Goal: Task Accomplishment & Management: Complete application form

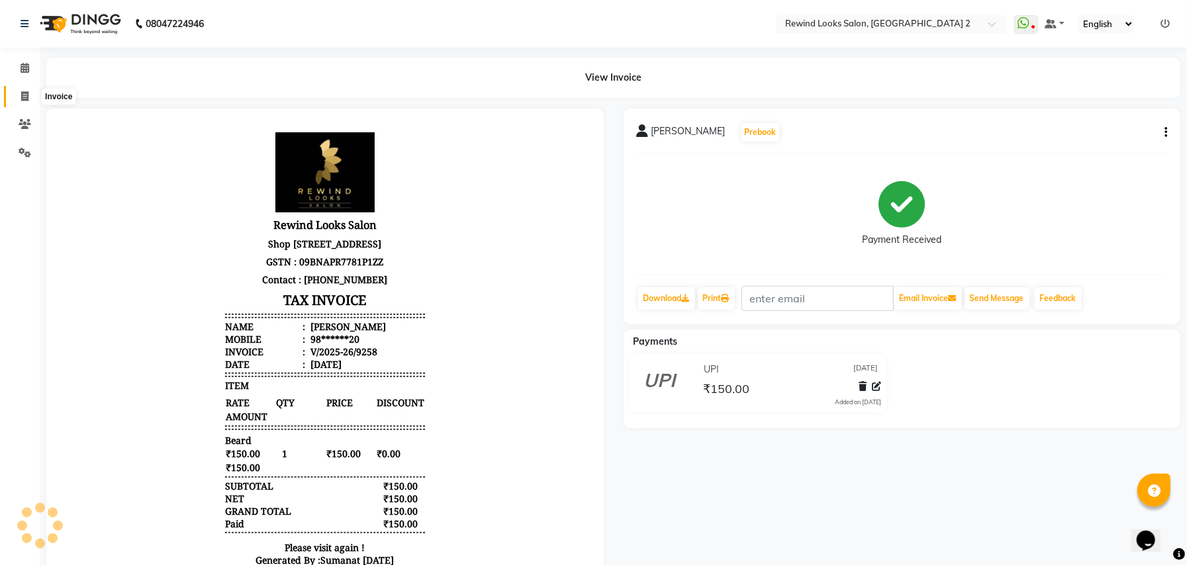
click at [23, 94] on icon at bounding box center [24, 96] width 7 height 10
select select "service"
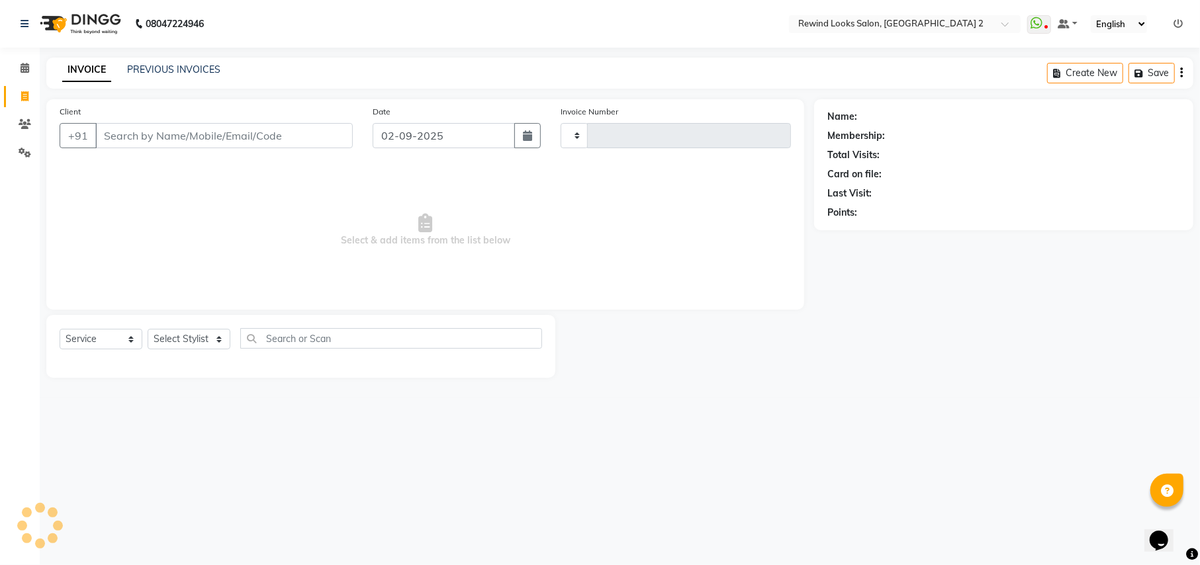
type input "9261"
select select "4640"
click at [23, 68] on icon at bounding box center [25, 68] width 9 height 10
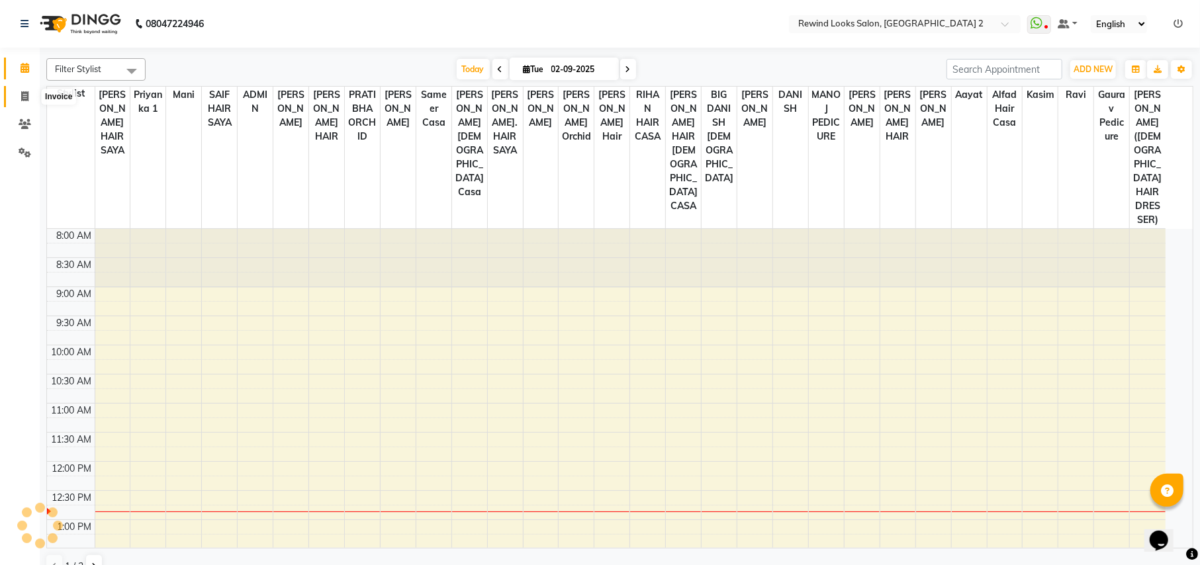
click at [25, 91] on icon at bounding box center [24, 96] width 7 height 10
select select "service"
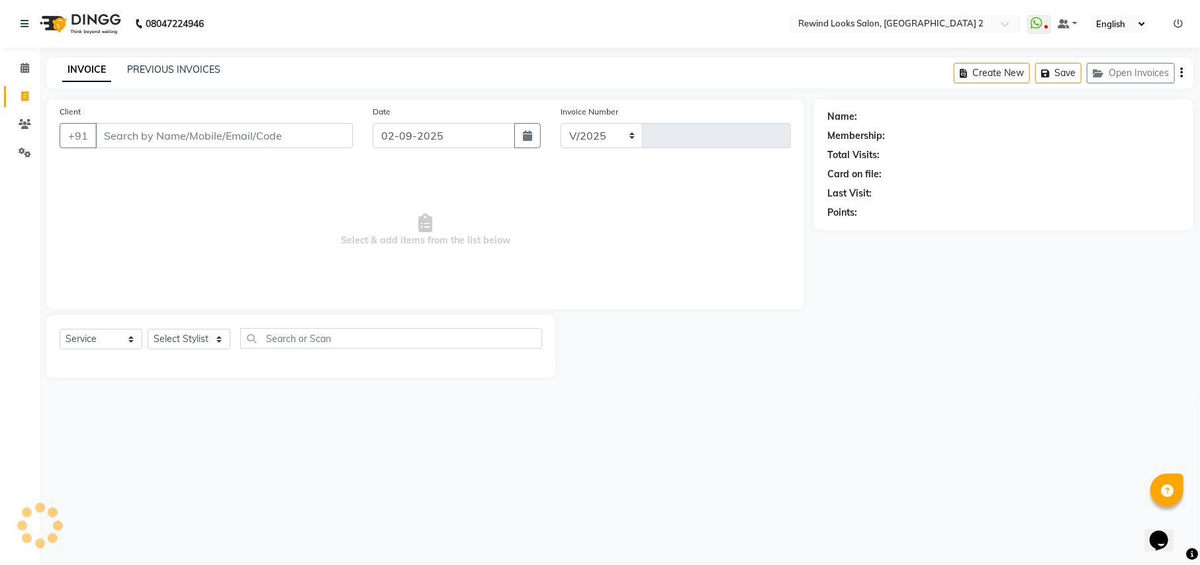
select select "4640"
type input "9261"
click at [136, 125] on input "Client" at bounding box center [223, 135] width 257 height 25
select select "27076"
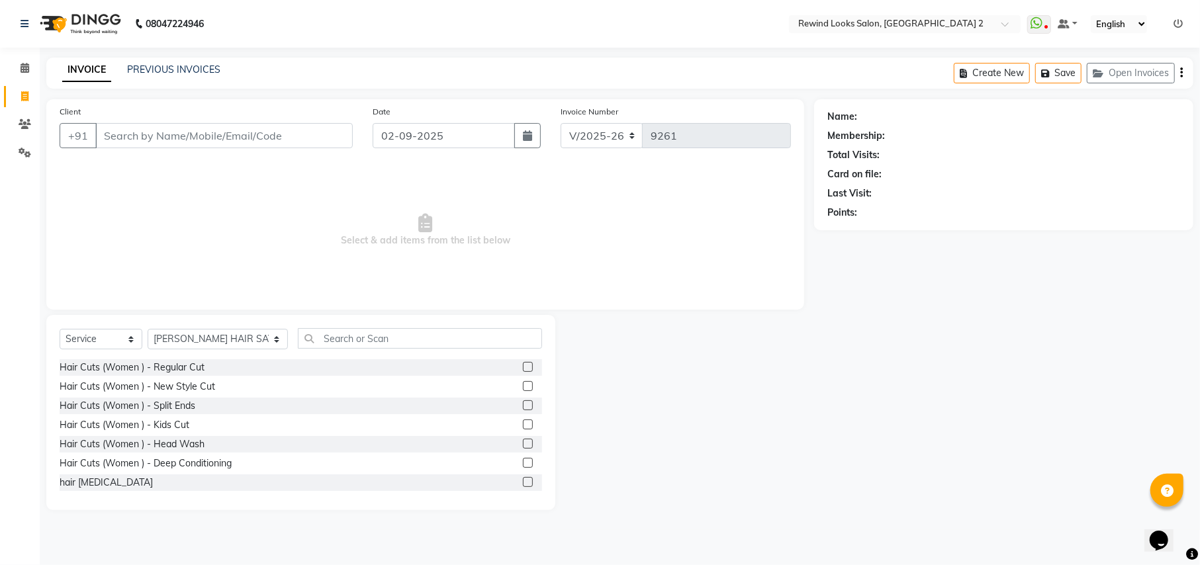
click at [147, 138] on input "Client" at bounding box center [223, 135] width 257 height 25
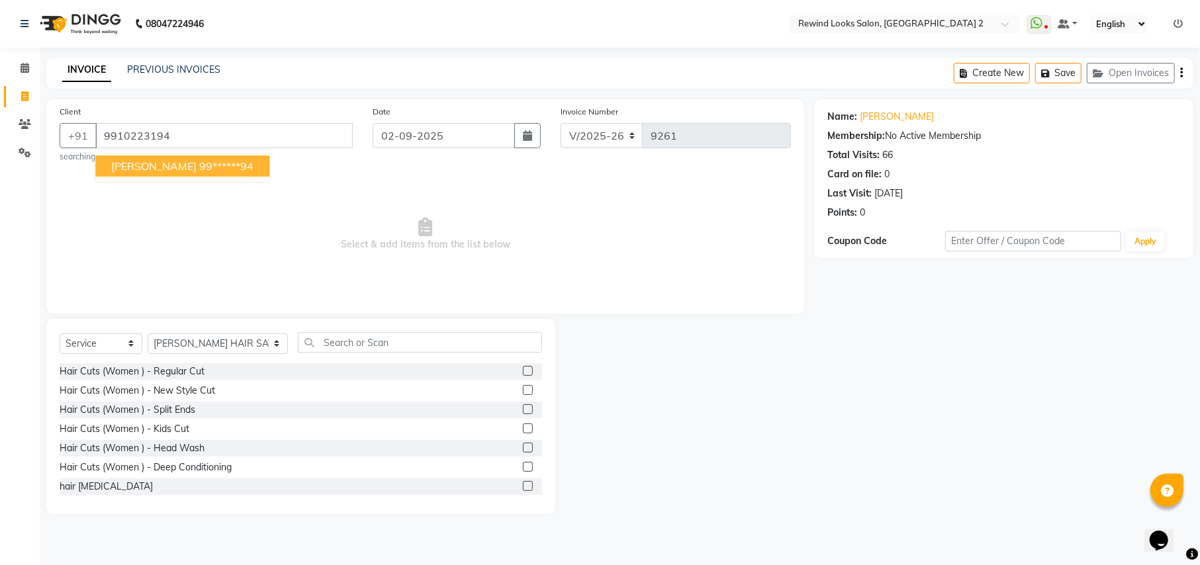
click at [199, 164] on ngb-highlight "99******94" at bounding box center [226, 166] width 54 height 13
type input "99******94"
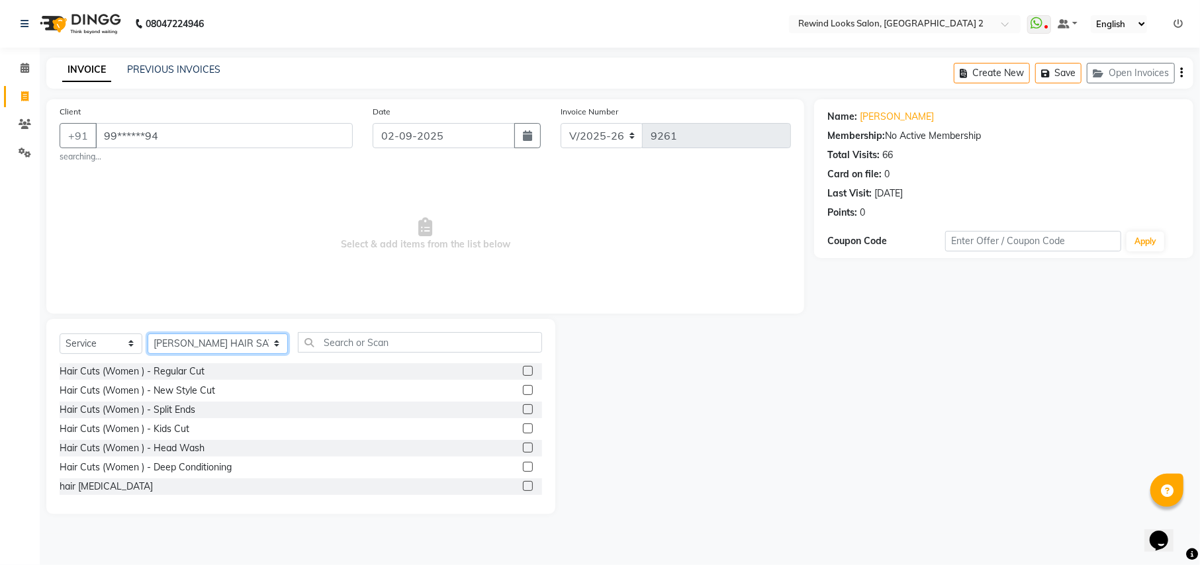
click at [191, 340] on select "Select Stylist aayat ADMIN Alfad hair Casa [PERSON_NAME] ([DEMOGRAPHIC_DATA] HA…" at bounding box center [218, 344] width 140 height 21
select select "69463"
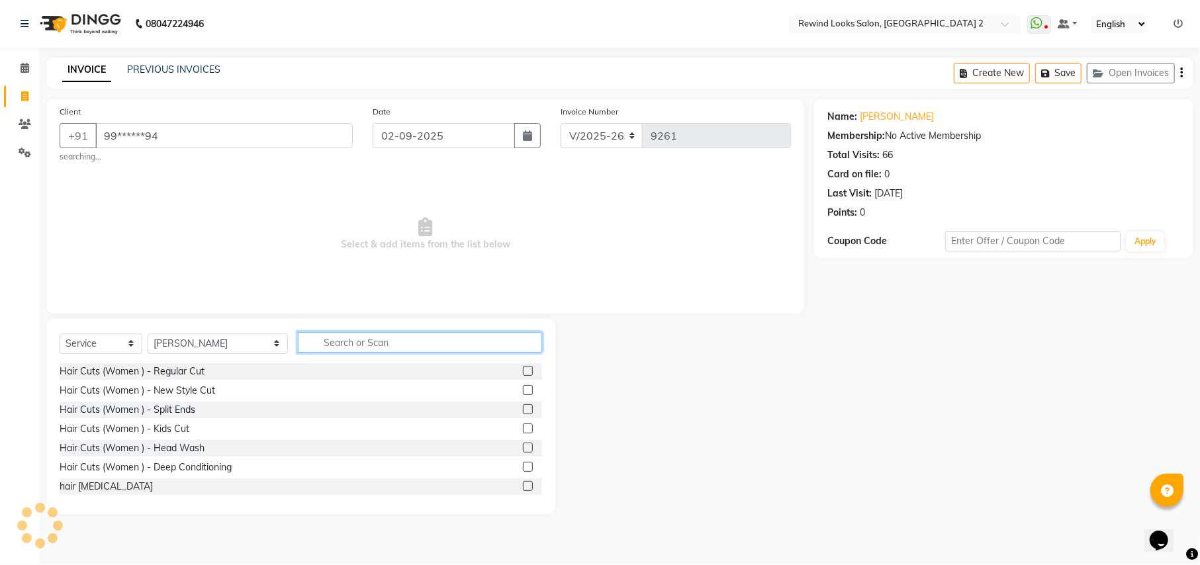
click at [353, 345] on input "text" at bounding box center [420, 342] width 244 height 21
click at [336, 347] on input "text" at bounding box center [420, 342] width 244 height 21
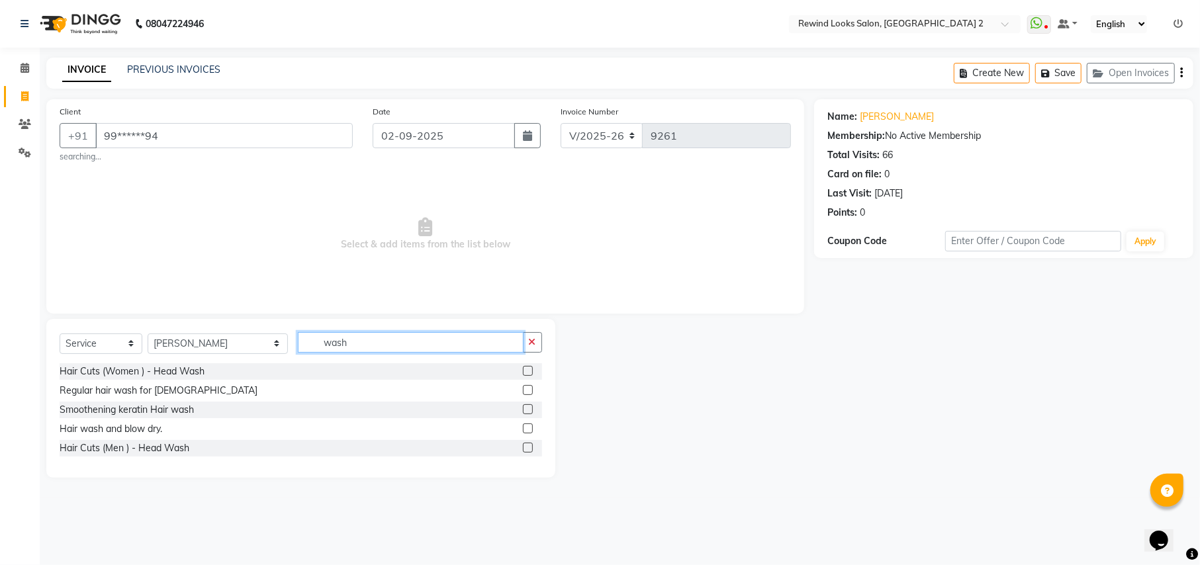
type input "wash"
click at [525, 388] on label at bounding box center [528, 390] width 10 height 10
click at [525, 388] on input "checkbox" at bounding box center [527, 391] width 9 height 9
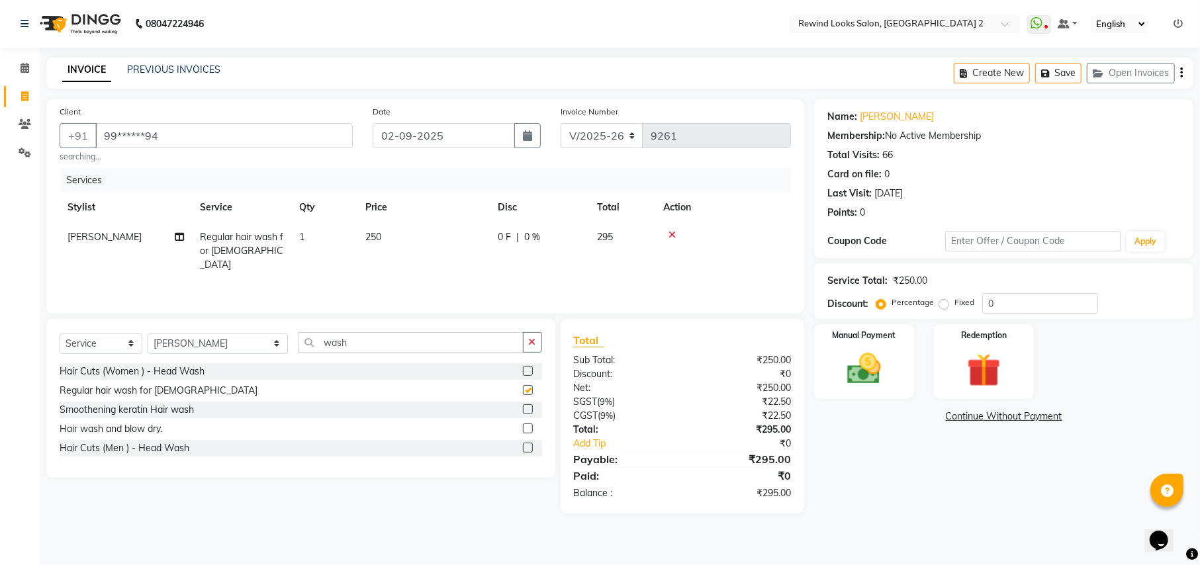
checkbox input "false"
click at [434, 228] on td "250" at bounding box center [423, 251] width 132 height 58
select select "69463"
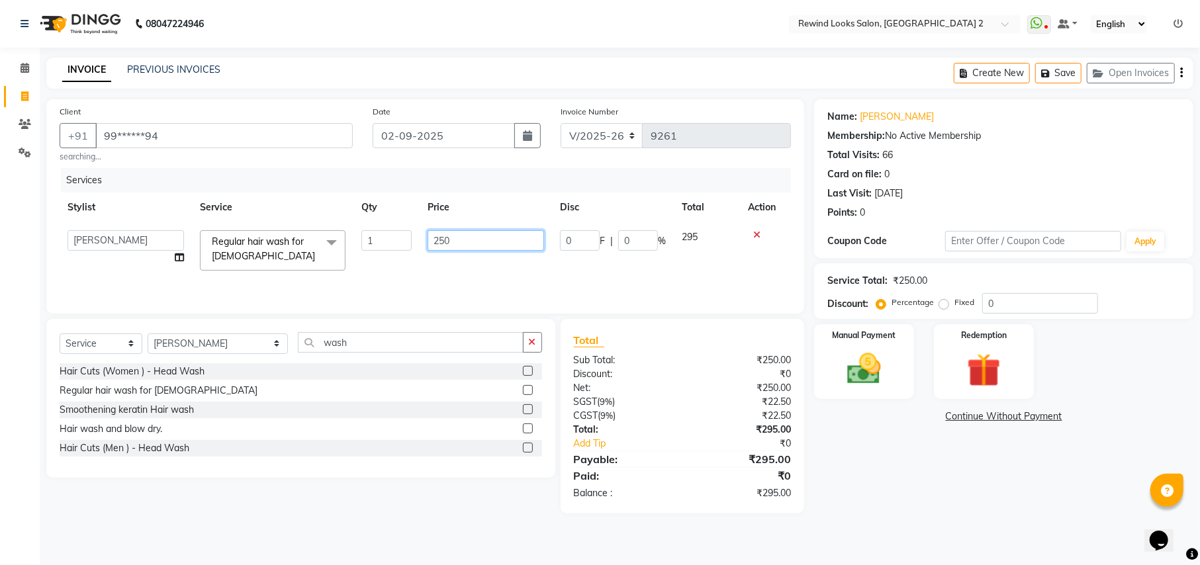
click at [458, 240] on input "250" at bounding box center [486, 240] width 116 height 21
type input "2"
type input "300"
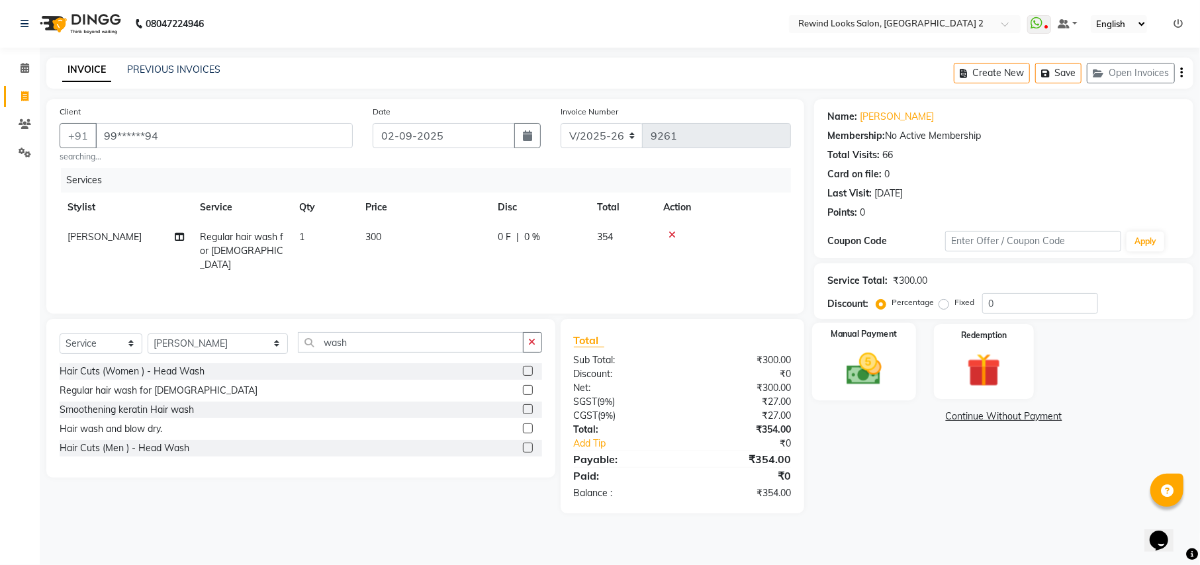
click at [837, 387] on img at bounding box center [863, 369] width 57 height 40
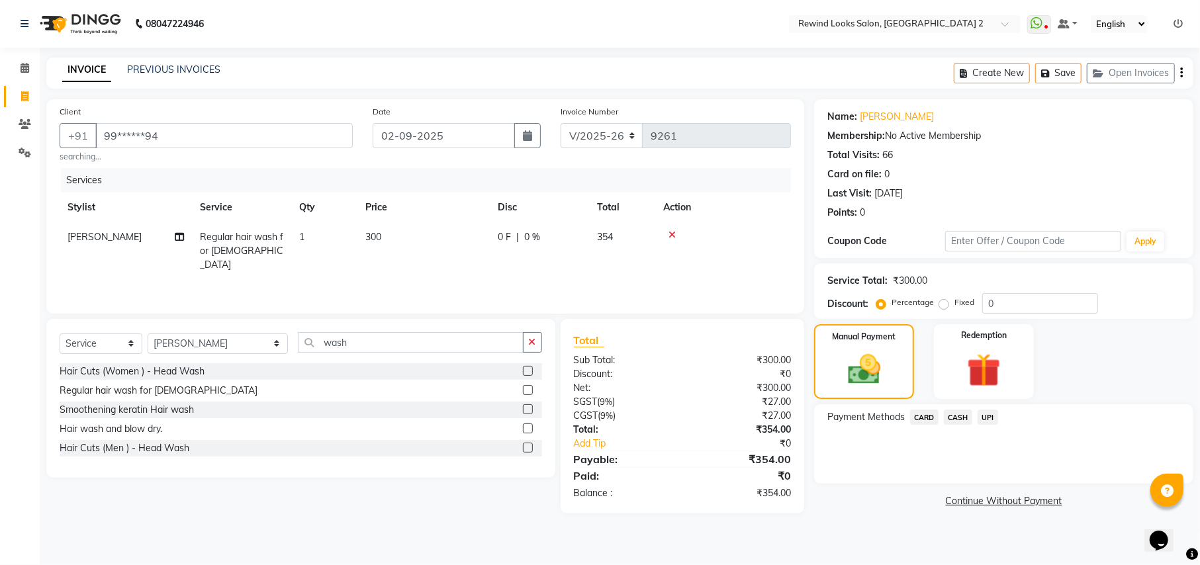
click at [1181, 73] on icon "button" at bounding box center [1181, 73] width 3 height 1
select select "27076"
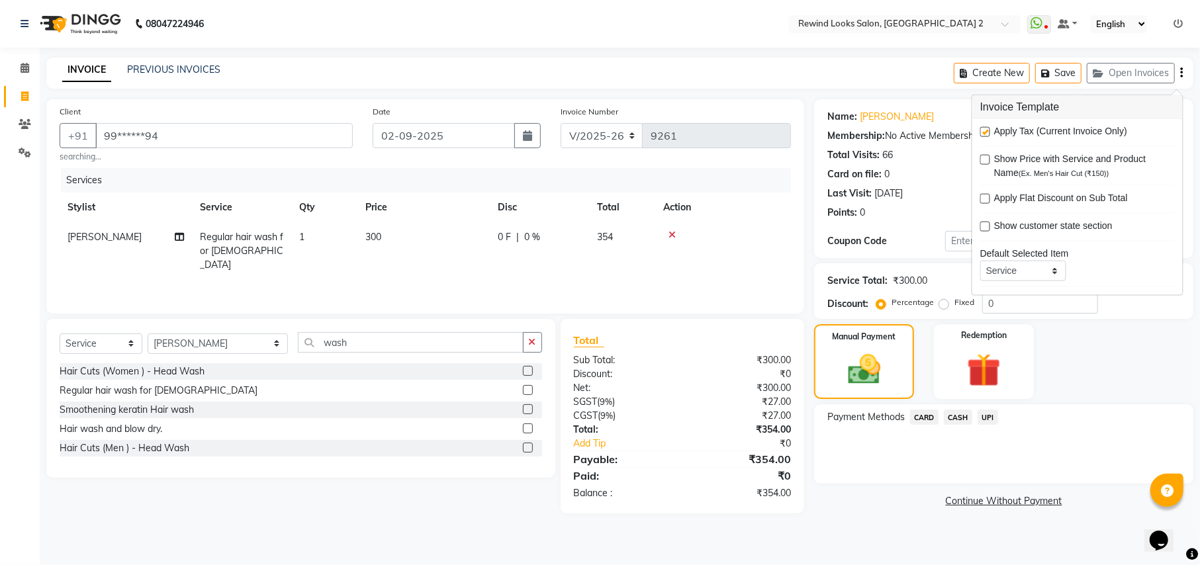
click at [987, 127] on label at bounding box center [985, 132] width 10 height 10
click at [987, 128] on input "checkbox" at bounding box center [984, 132] width 9 height 9
checkbox input "false"
click at [985, 414] on span "UPI" at bounding box center [988, 417] width 21 height 15
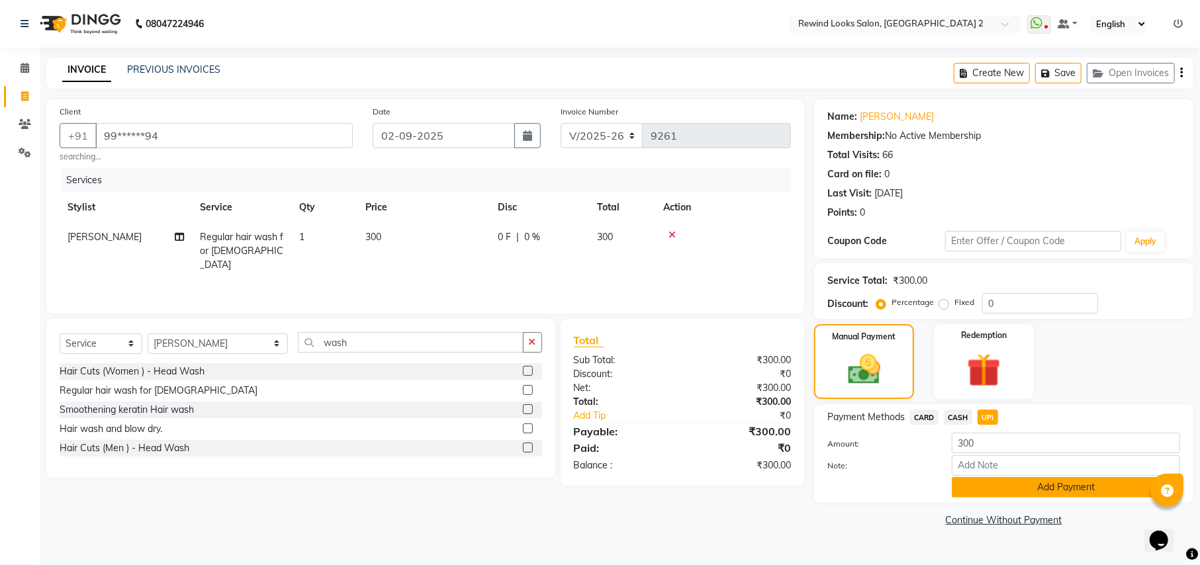
click at [991, 490] on button "Add Payment" at bounding box center [1066, 487] width 228 height 21
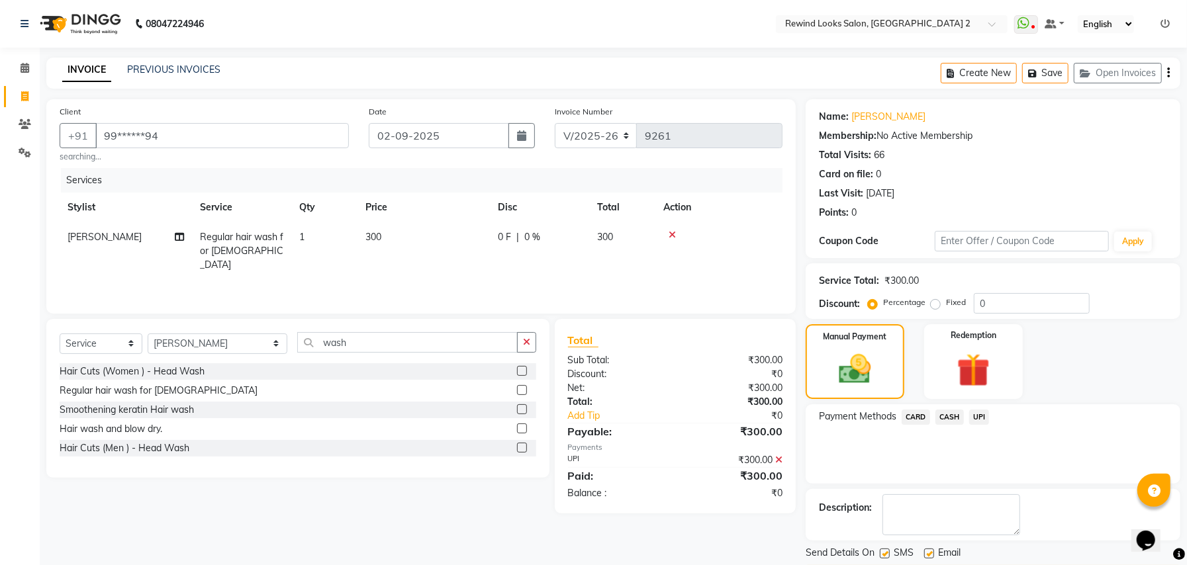
click at [1002, 565] on button "Checkout" at bounding box center [992, 575] width 375 height 21
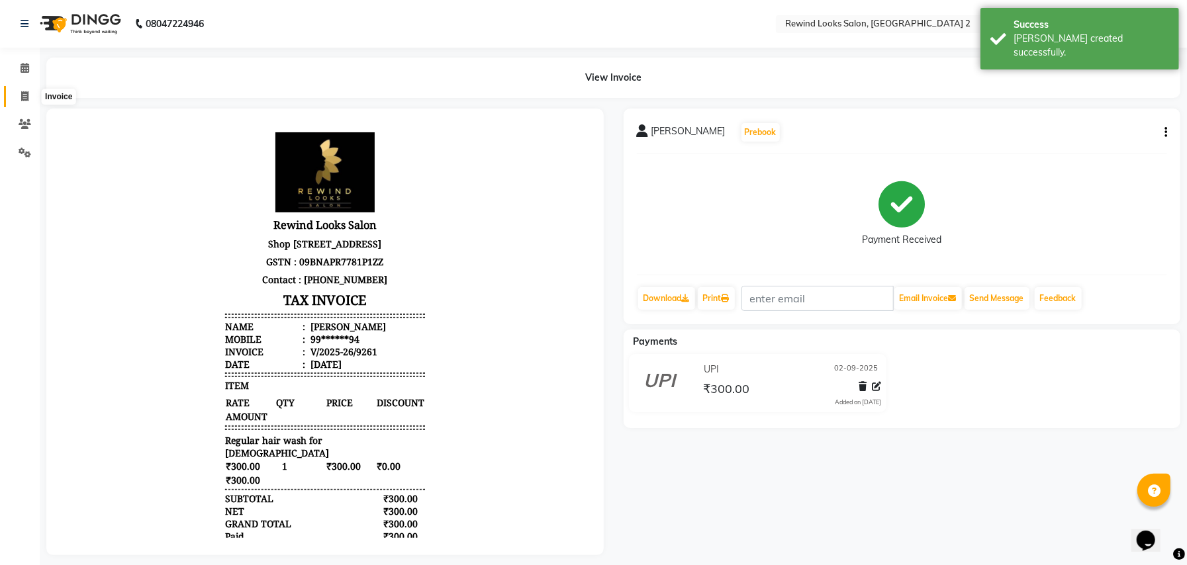
click at [19, 93] on span at bounding box center [24, 96] width 23 height 15
select select "service"
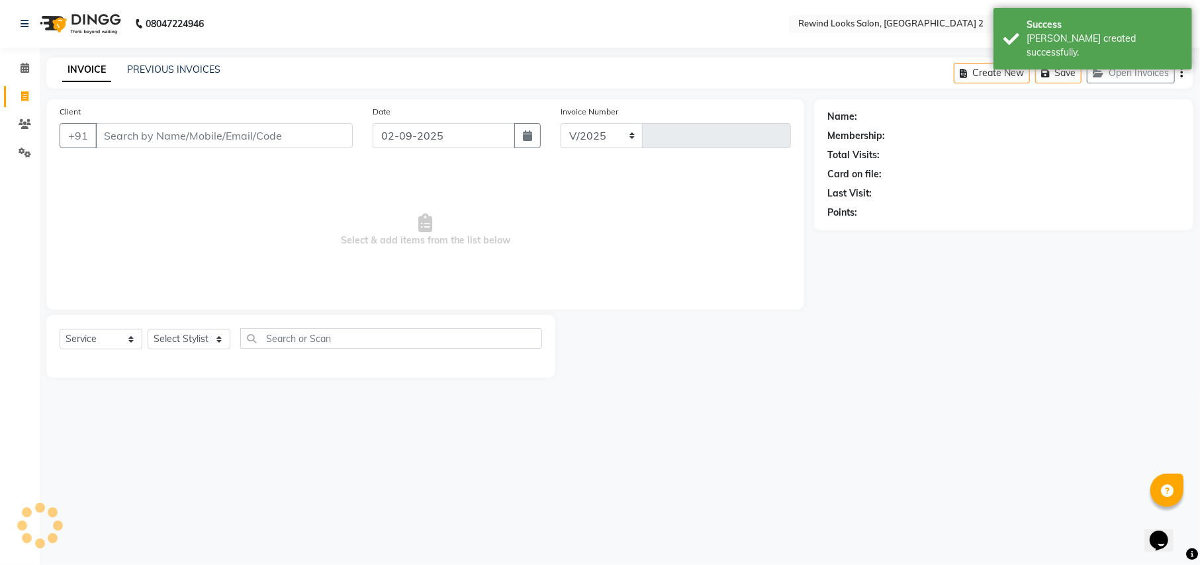
select select "4640"
type input "9262"
click at [154, 136] on input "Client" at bounding box center [223, 135] width 257 height 25
select select "27076"
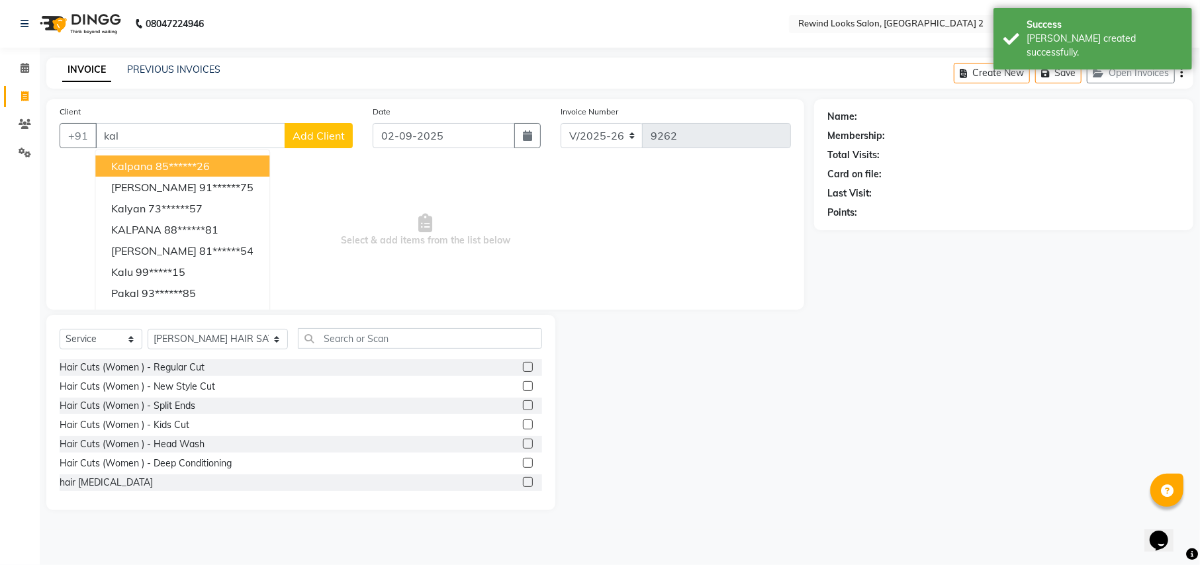
click at [150, 165] on span "kalpana" at bounding box center [132, 166] width 42 height 13
type input "85******26"
click at [150, 165] on span "Select & add items from the list below" at bounding box center [425, 230] width 731 height 132
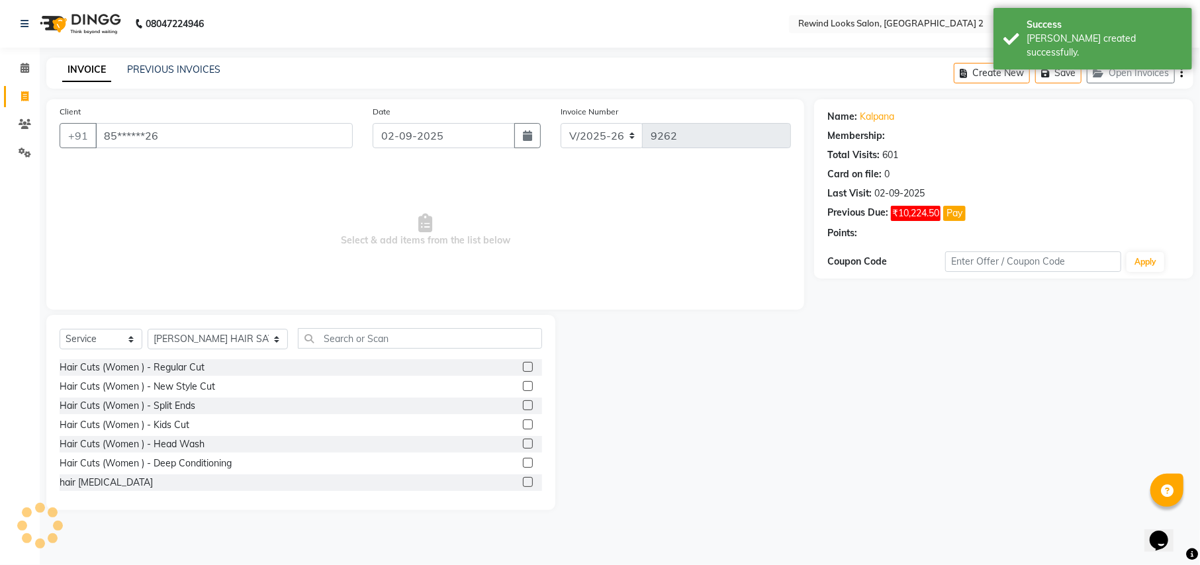
select select "1: Object"
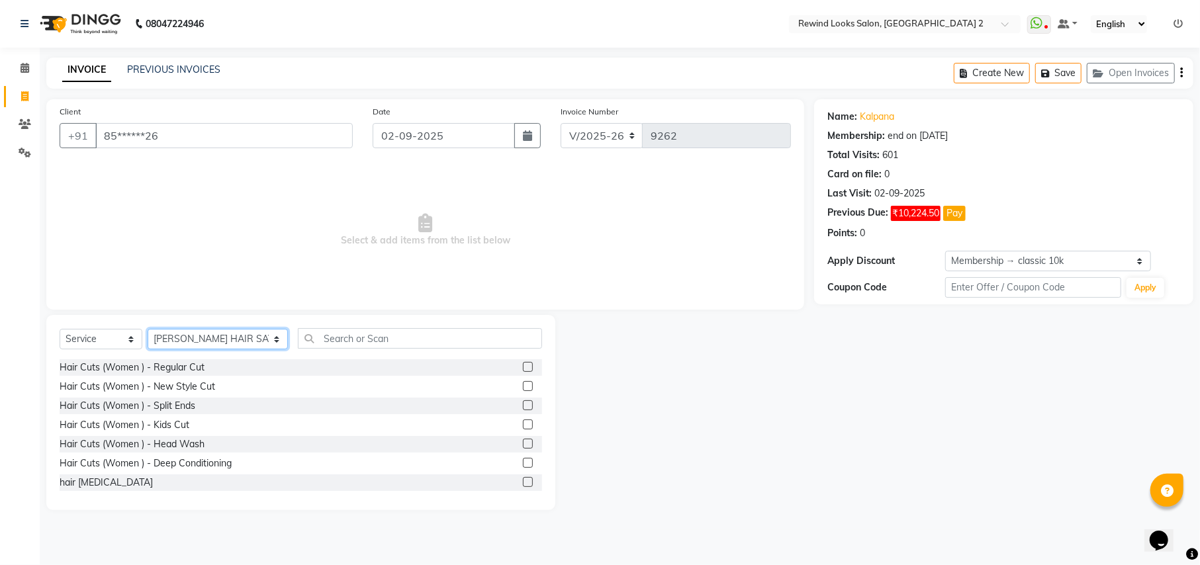
click at [202, 336] on select "Select Stylist aayat ADMIN Alfad hair Casa [PERSON_NAME] ([DEMOGRAPHIC_DATA] HA…" at bounding box center [218, 339] width 140 height 21
select select "88030"
click at [358, 340] on input "text" at bounding box center [420, 338] width 244 height 21
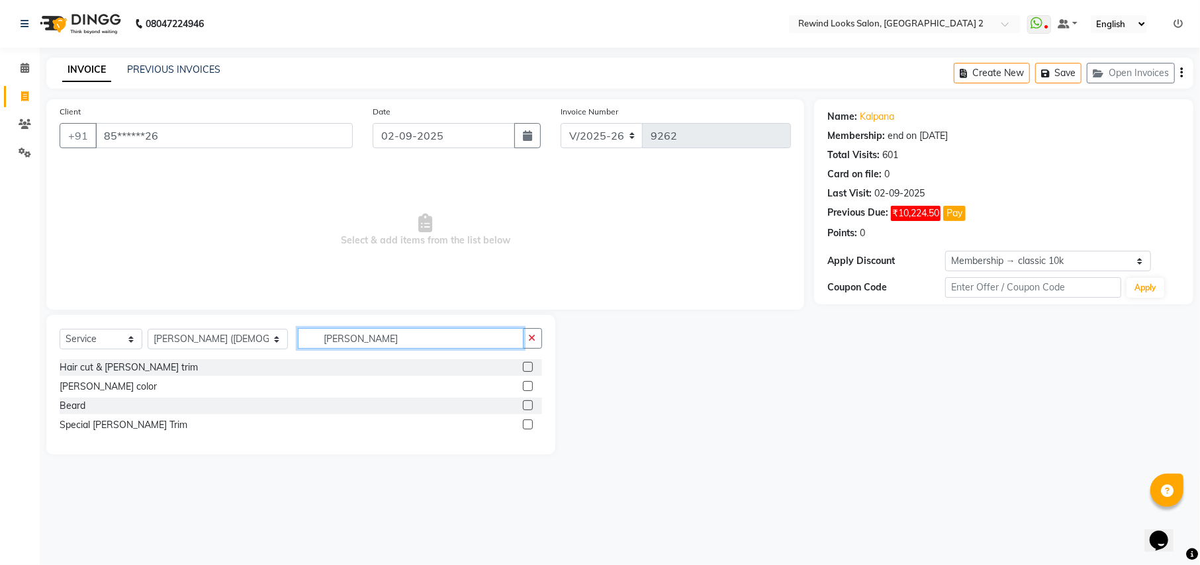
type input "[PERSON_NAME]"
click at [528, 403] on label at bounding box center [528, 405] width 10 height 10
click at [528, 403] on input "checkbox" at bounding box center [527, 406] width 9 height 9
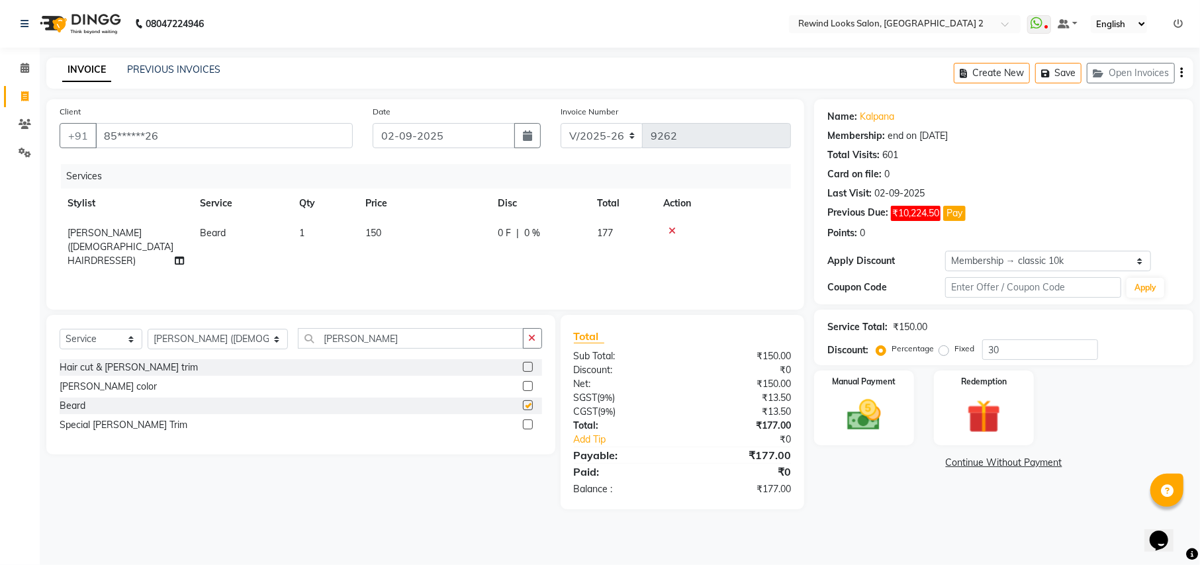
checkbox input "false"
click at [207, 337] on select "Select Stylist aayat ADMIN Alfad hair Casa [PERSON_NAME] ([DEMOGRAPHIC_DATA] HA…" at bounding box center [218, 339] width 140 height 21
select select "59592"
click at [356, 342] on input "[PERSON_NAME]" at bounding box center [410, 338] width 225 height 21
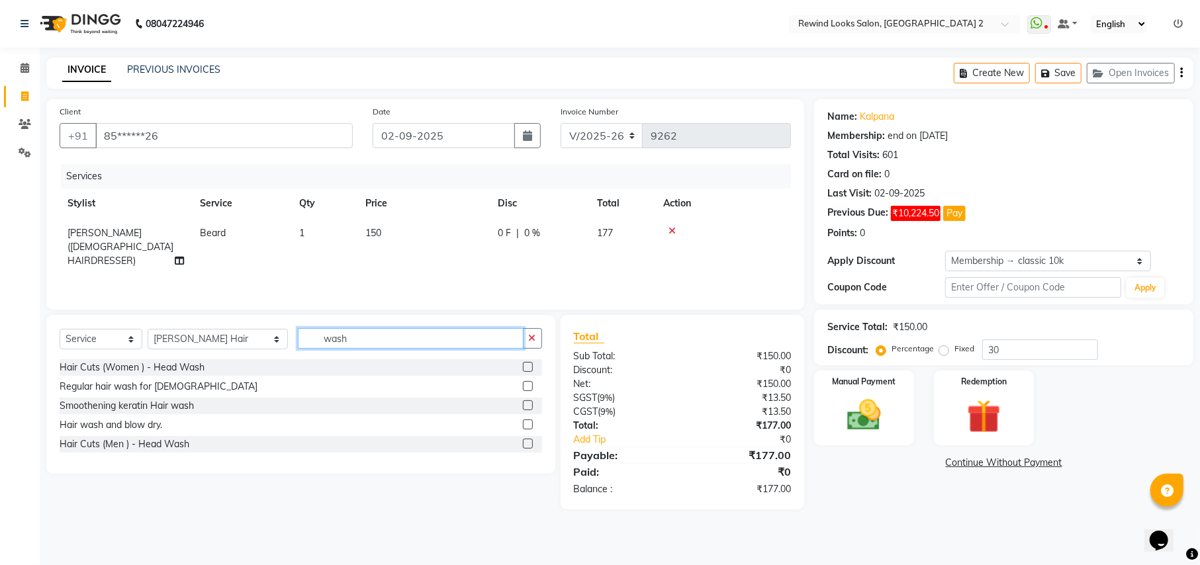
type input "wash"
click at [526, 388] on label at bounding box center [528, 386] width 10 height 10
click at [526, 388] on input "checkbox" at bounding box center [527, 387] width 9 height 9
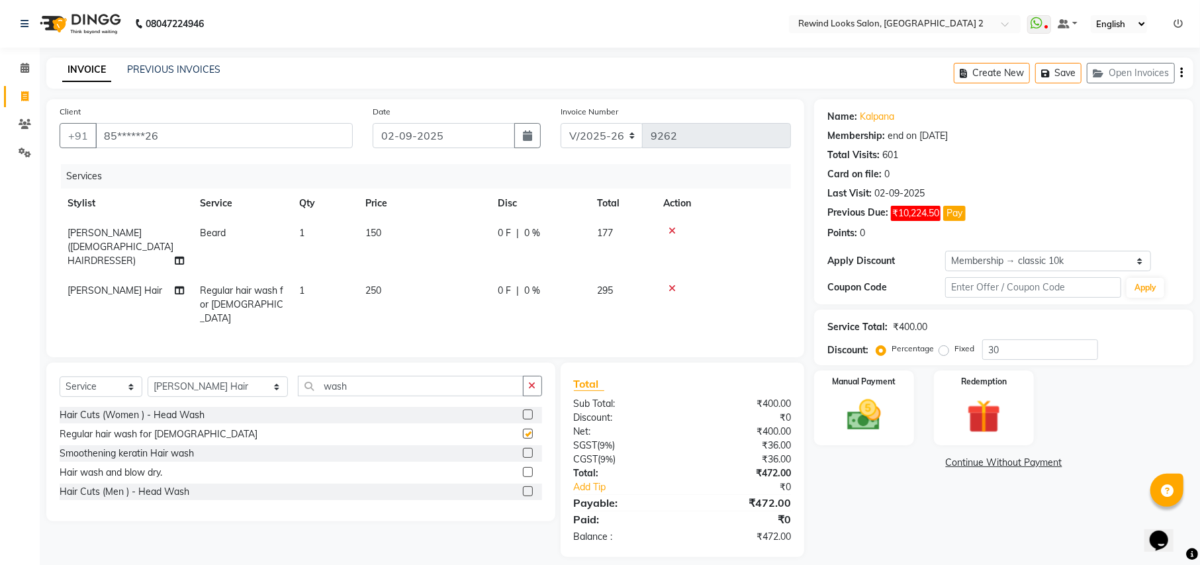
checkbox input "false"
click at [1179, 69] on div "Create New Save Open Invoices" at bounding box center [1074, 73] width 240 height 31
click at [1184, 69] on div "Create New Save Open Invoices" at bounding box center [1074, 73] width 240 height 31
click at [1182, 73] on icon "button" at bounding box center [1181, 73] width 3 height 1
select select "27076"
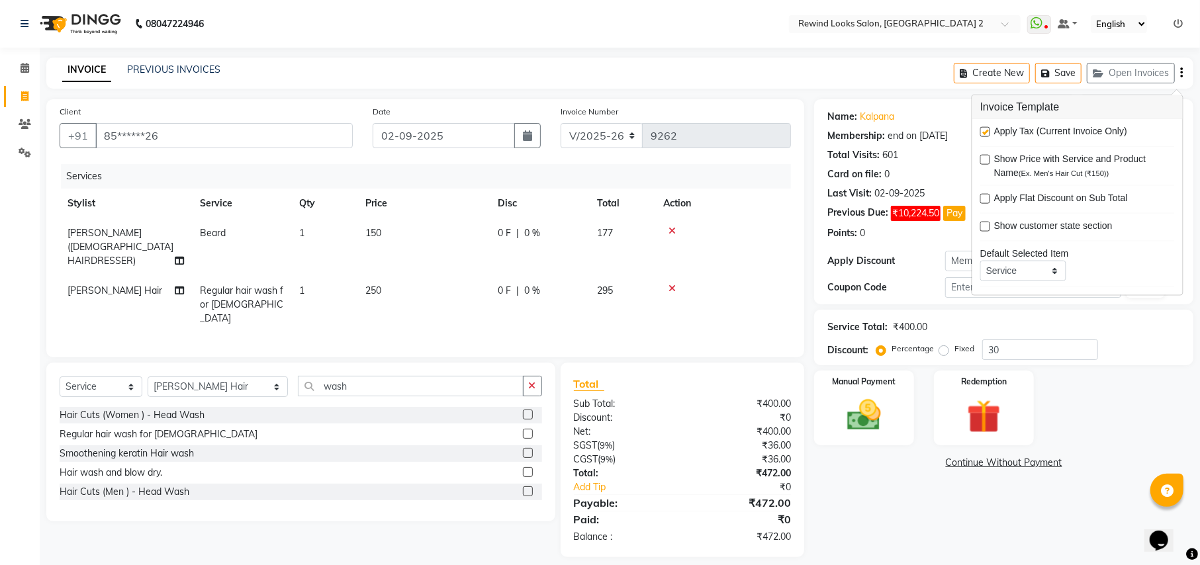
click at [987, 135] on label at bounding box center [985, 132] width 10 height 10
click at [987, 135] on input "checkbox" at bounding box center [984, 132] width 9 height 9
checkbox input "false"
click at [869, 408] on img at bounding box center [863, 415] width 57 height 40
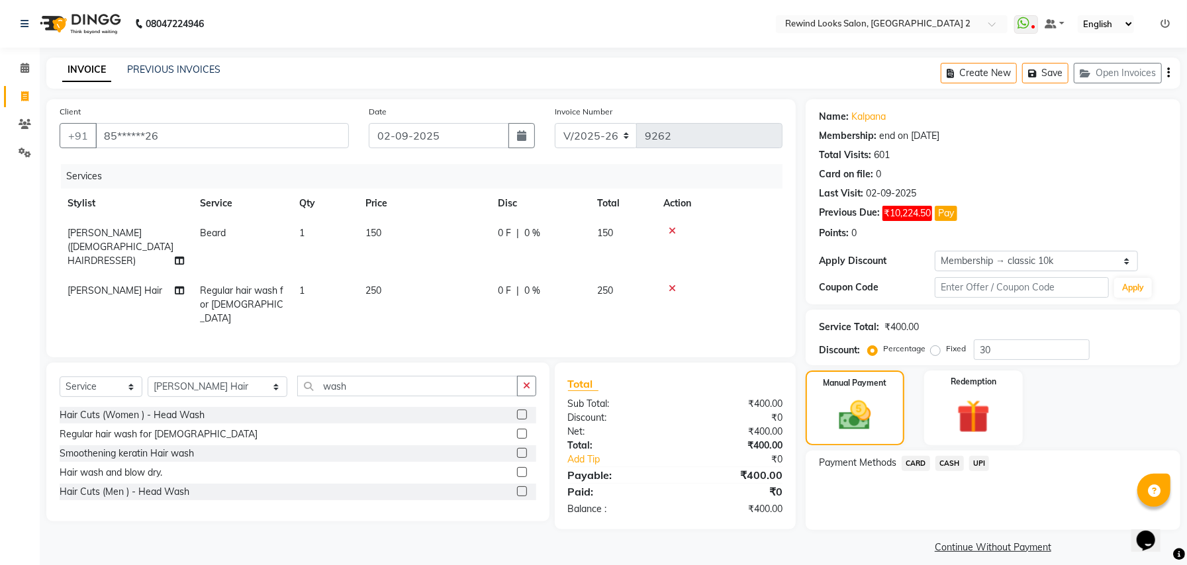
click at [976, 464] on span "UPI" at bounding box center [979, 463] width 21 height 15
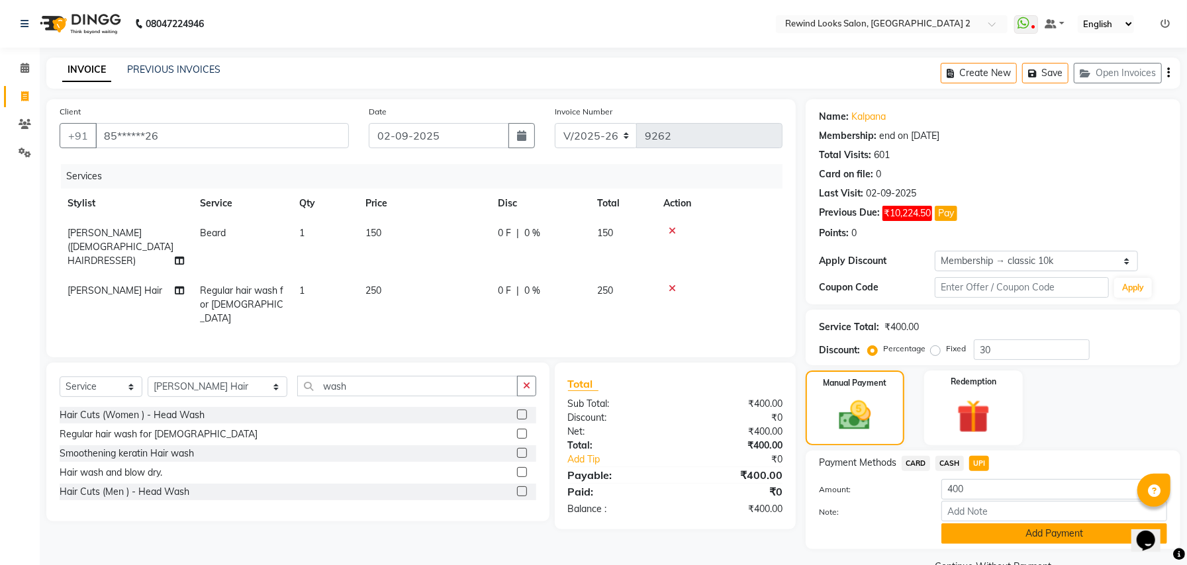
click at [994, 535] on button "Add Payment" at bounding box center [1054, 534] width 226 height 21
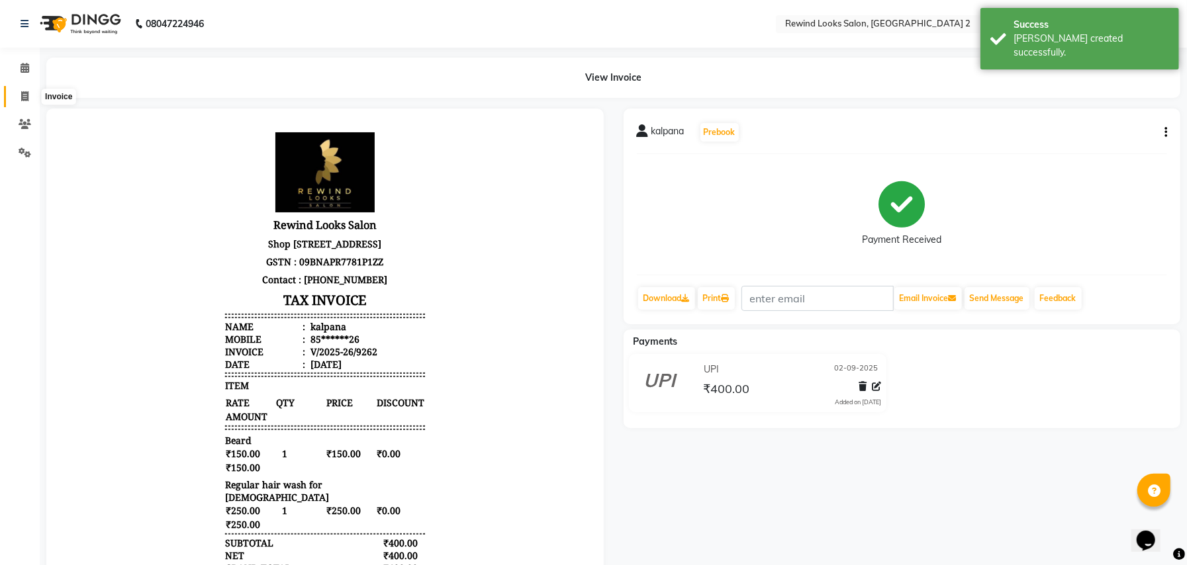
click at [23, 95] on icon at bounding box center [24, 96] width 7 height 10
select select "service"
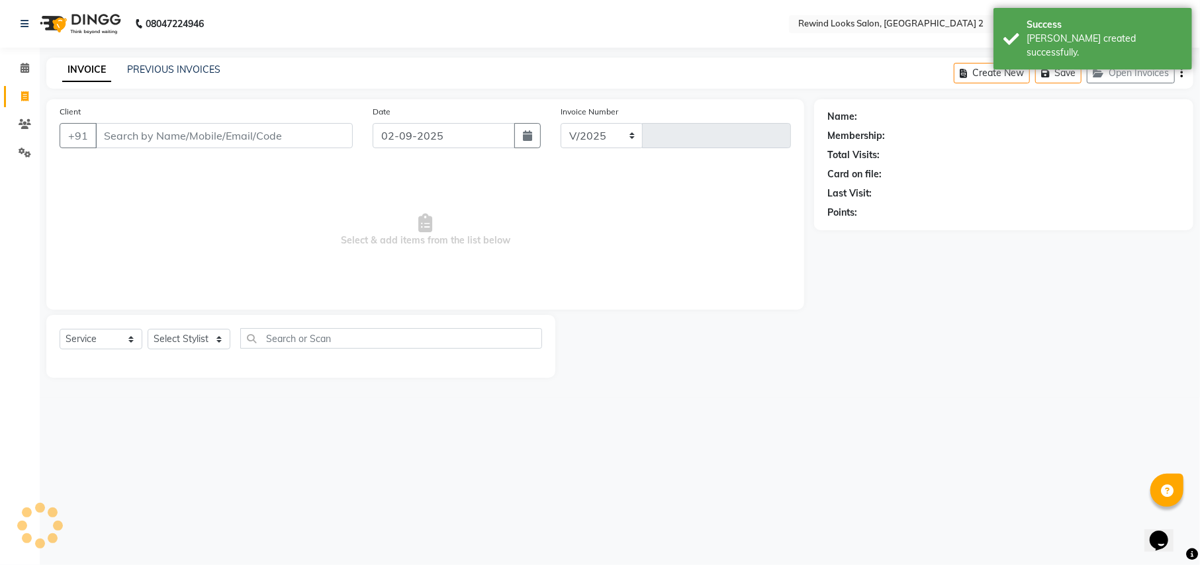
select select "4640"
type input "9263"
click at [142, 134] on input "Client" at bounding box center [223, 135] width 257 height 25
type input "kal"
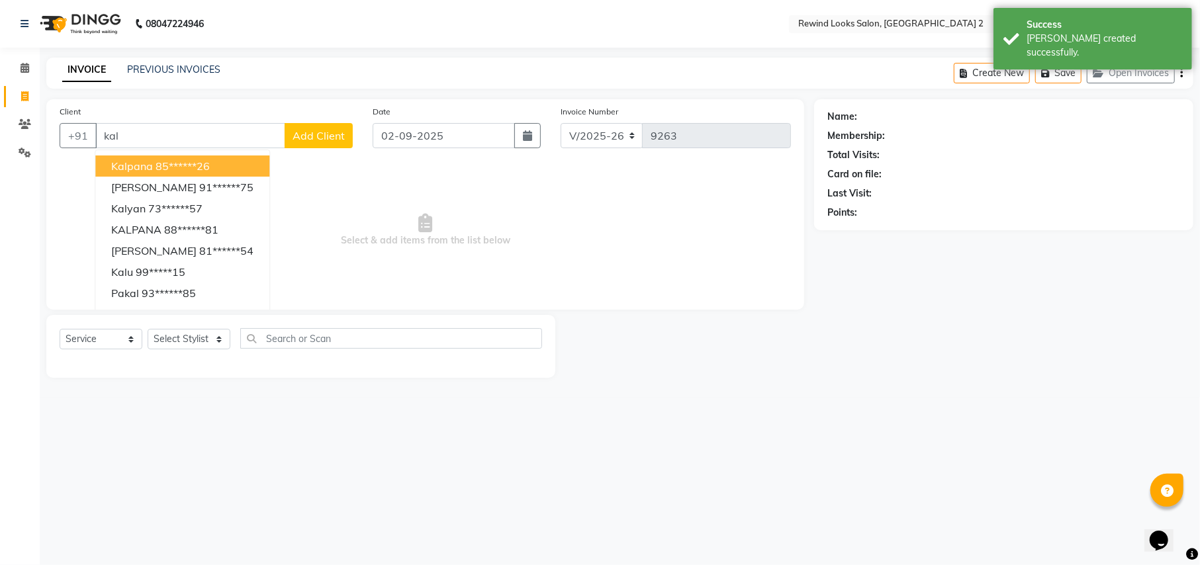
select select "27076"
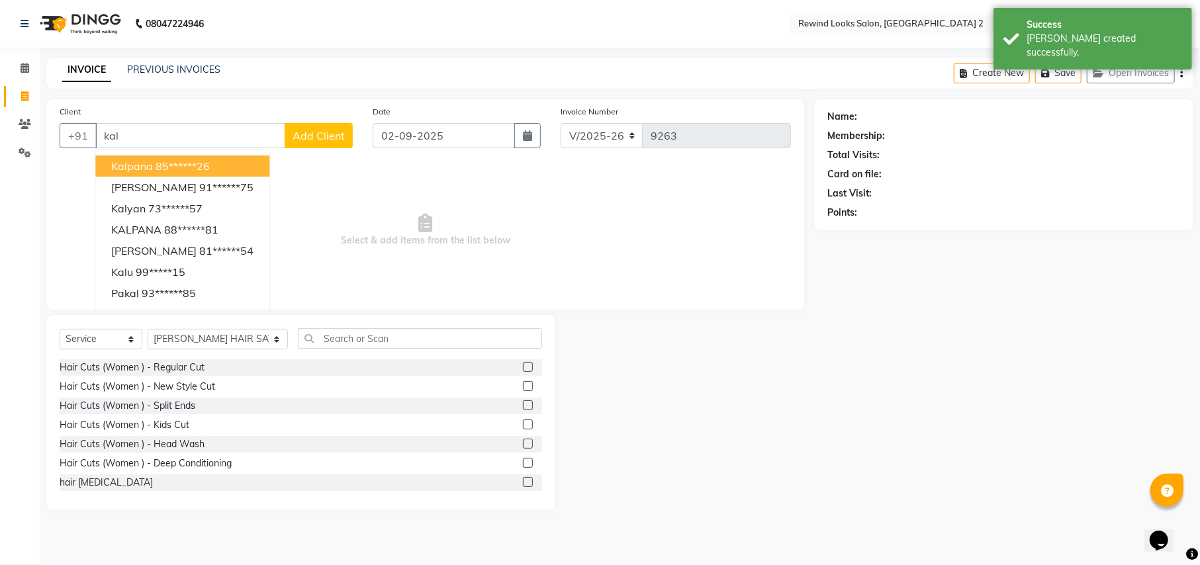
click at [150, 161] on span "kalpana" at bounding box center [132, 166] width 42 height 13
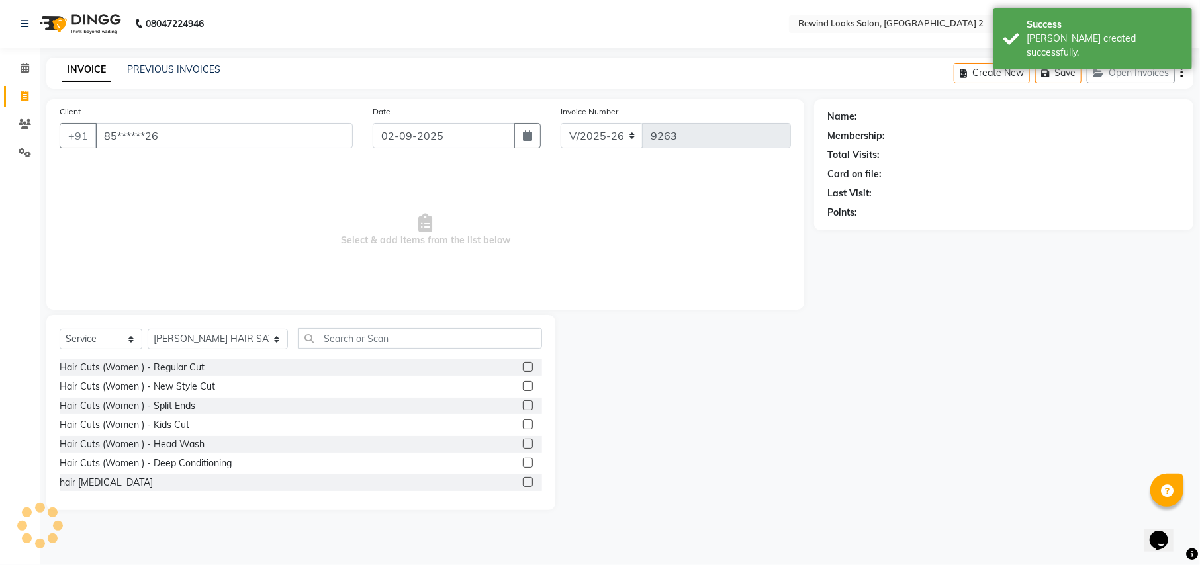
type input "85******26"
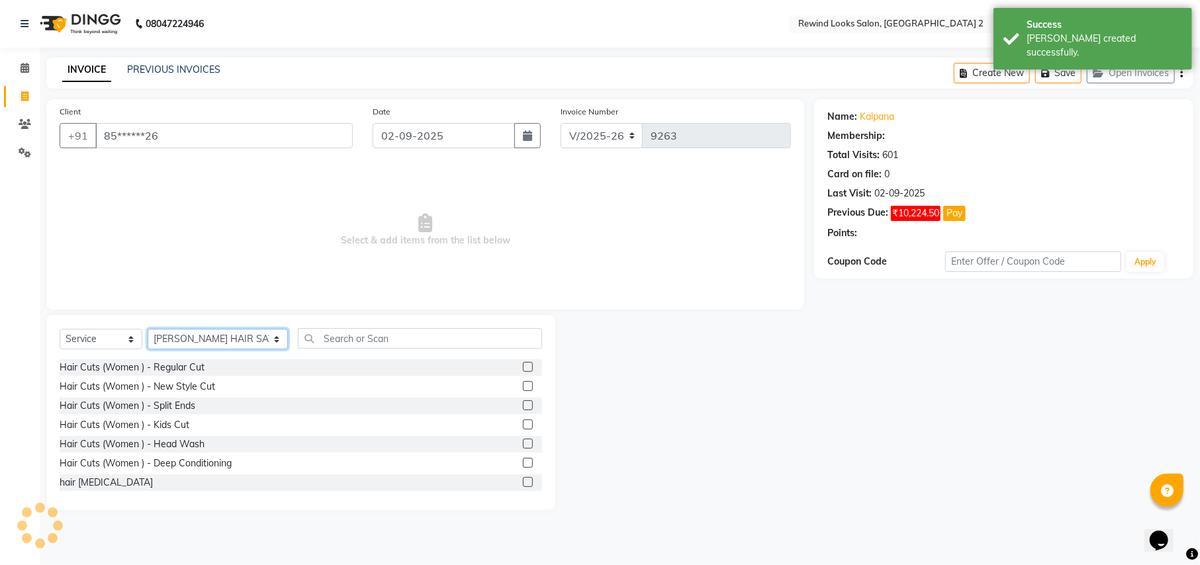
click at [205, 335] on select "Select Stylist aayat ADMIN Alfad hair Casa [PERSON_NAME] ([DEMOGRAPHIC_DATA] HA…" at bounding box center [218, 339] width 140 height 21
select select "1: Object"
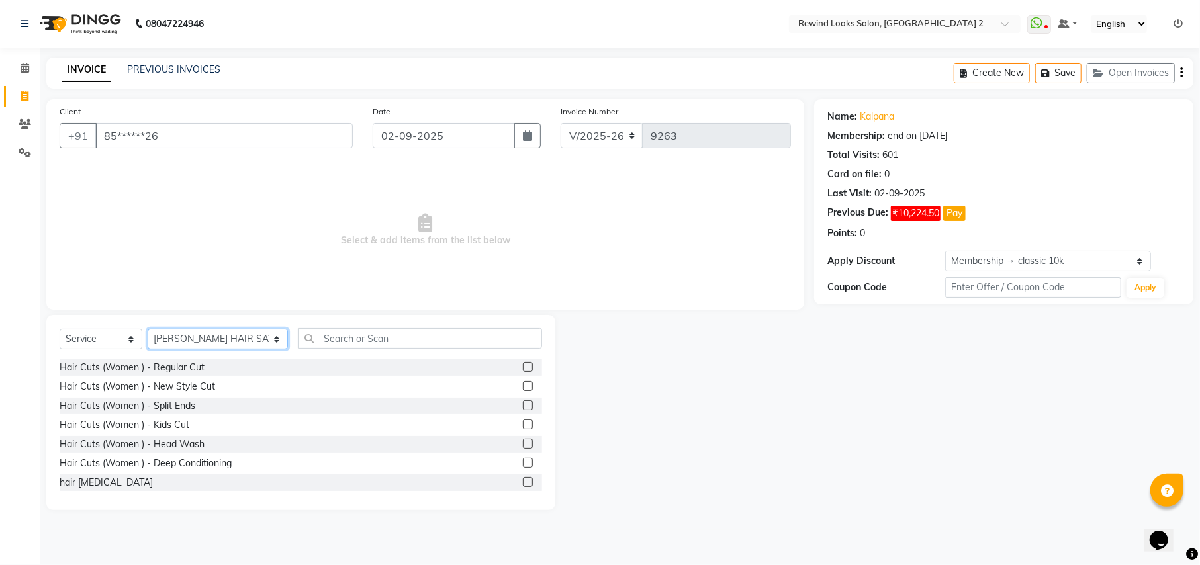
select select "88030"
click at [340, 339] on input "text" at bounding box center [420, 338] width 244 height 21
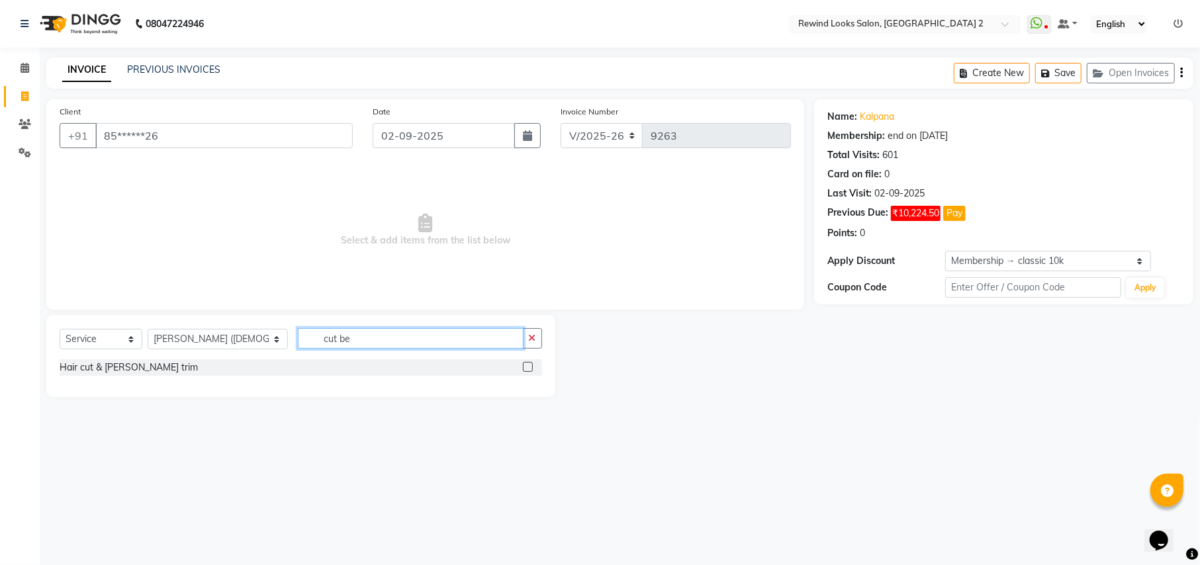
type input "cut be"
click at [527, 368] on label at bounding box center [528, 367] width 10 height 10
click at [527, 368] on input "checkbox" at bounding box center [527, 367] width 9 height 9
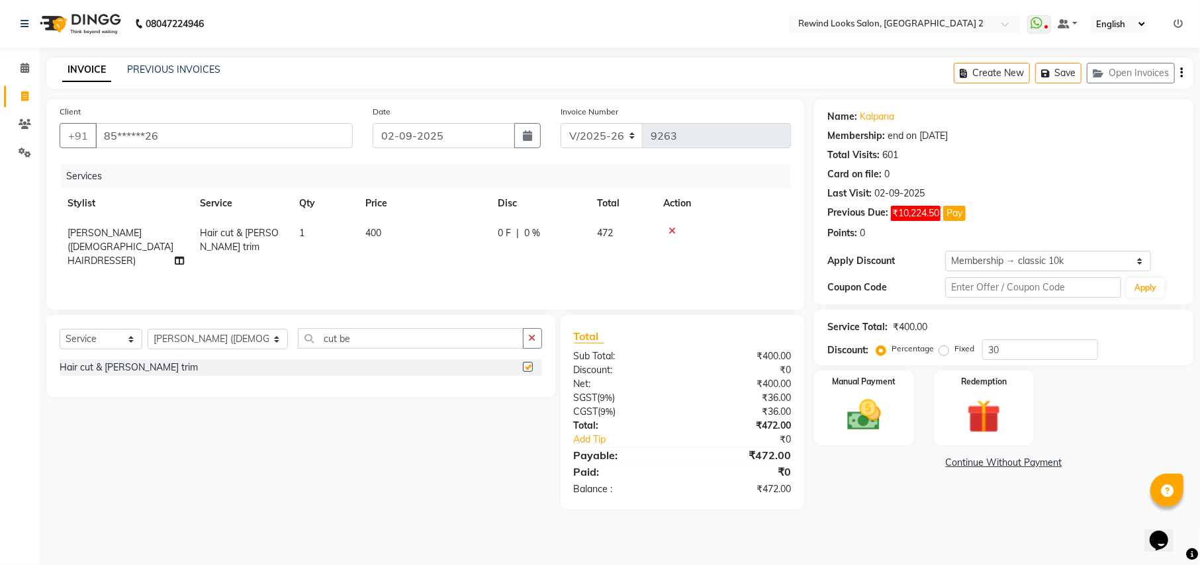
checkbox input "false"
click at [1181, 73] on icon "button" at bounding box center [1181, 73] width 3 height 1
select select "27076"
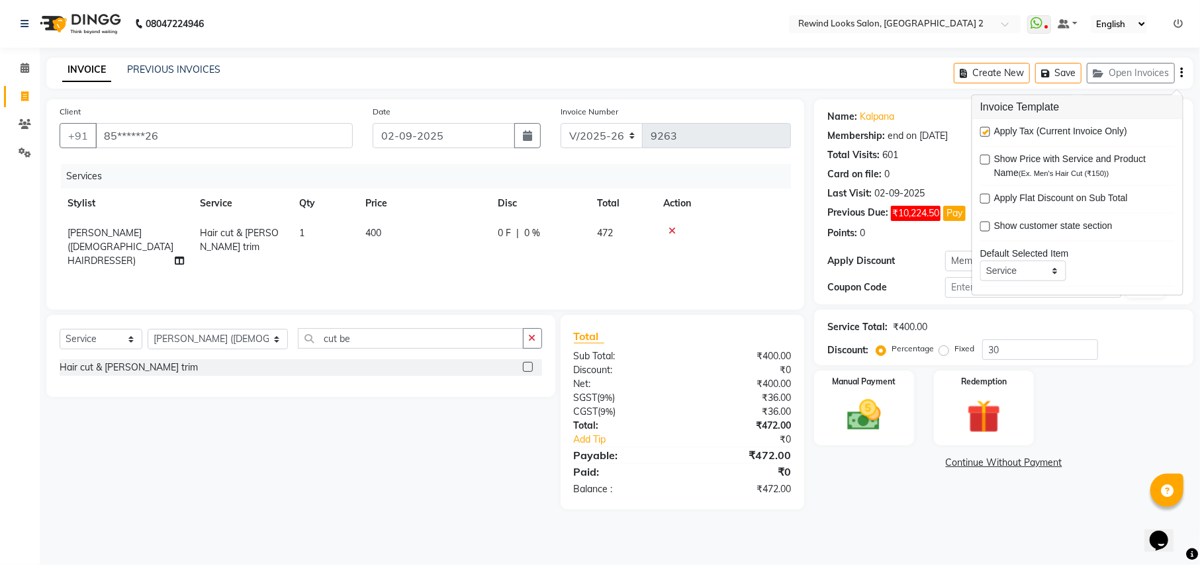
click at [984, 130] on label at bounding box center [985, 132] width 10 height 10
click at [984, 130] on input "checkbox" at bounding box center [984, 132] width 9 height 9
checkbox input "false"
click at [879, 414] on img at bounding box center [863, 415] width 57 height 40
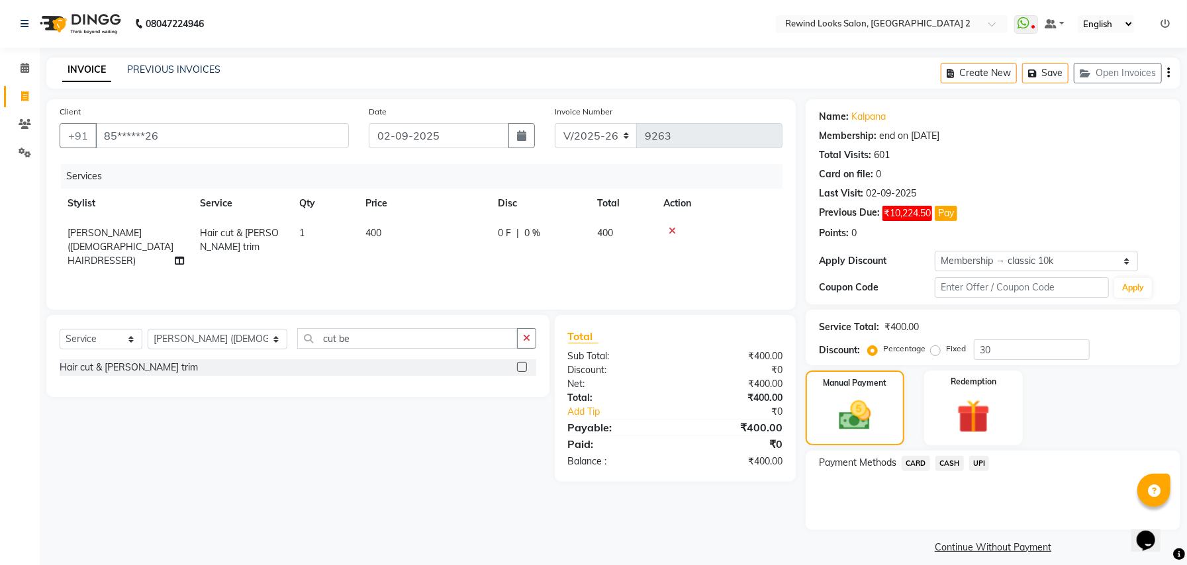
click at [977, 461] on span "UPI" at bounding box center [979, 463] width 21 height 15
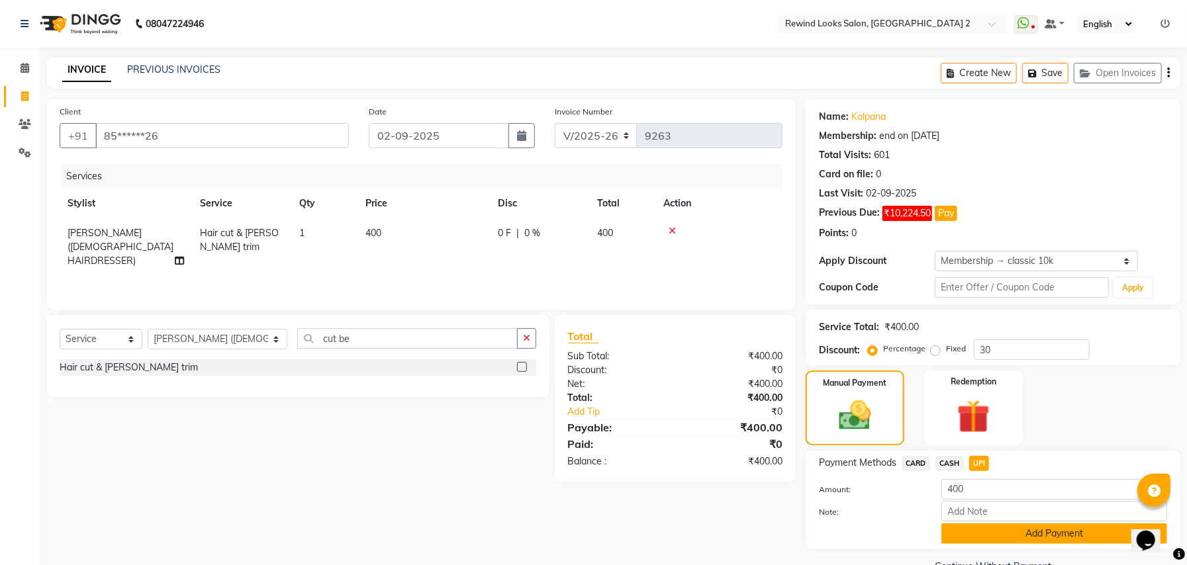
click at [988, 530] on button "Add Payment" at bounding box center [1054, 534] width 226 height 21
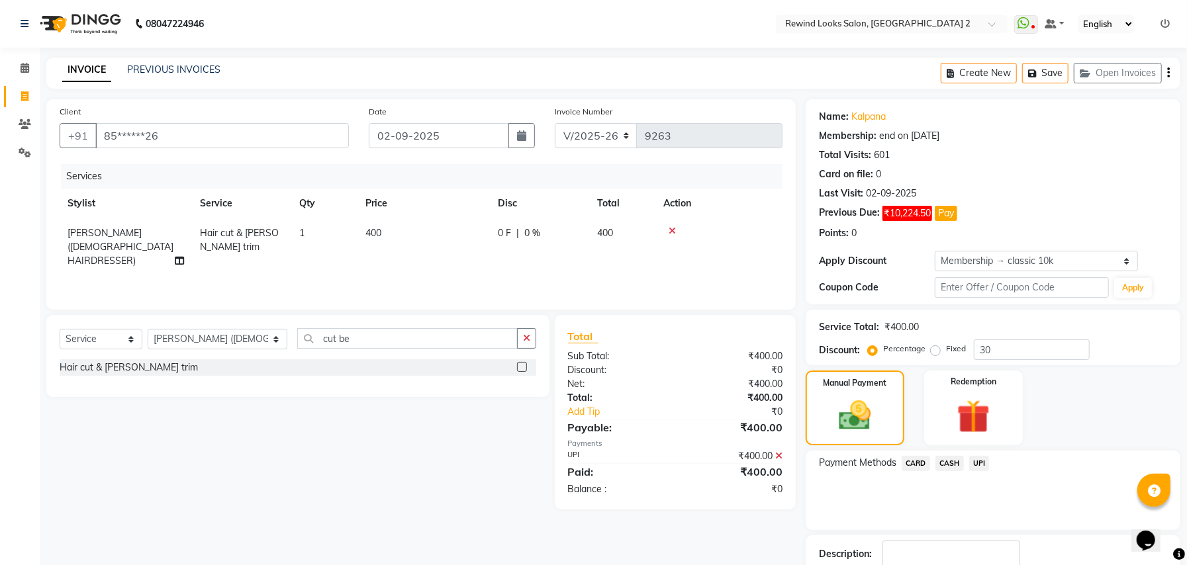
click at [995, 531] on div "Name: Kalpana Membership: end on [DATE] Total Visits: 601 Card on file: 0 Last …" at bounding box center [997, 365] width 385 height 533
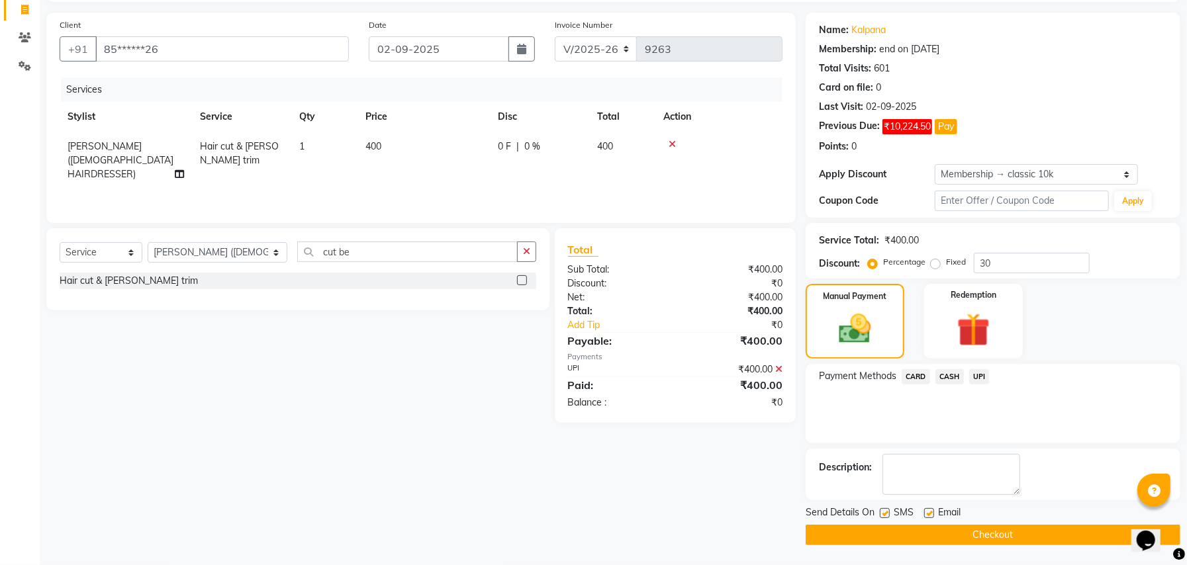
click at [995, 531] on button "Checkout" at bounding box center [992, 535] width 375 height 21
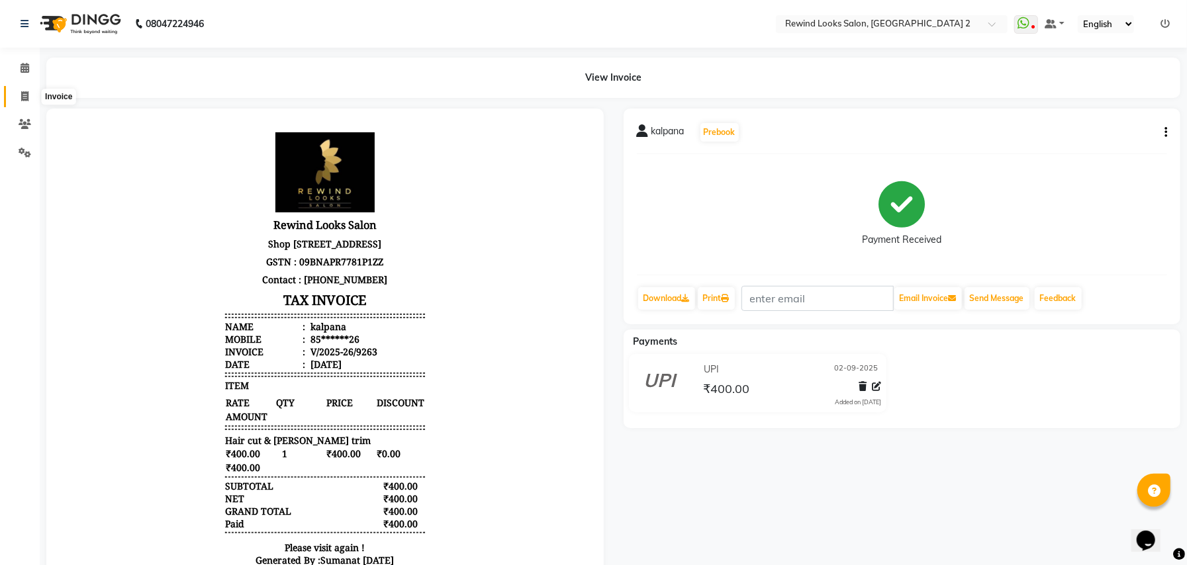
click at [21, 95] on icon at bounding box center [24, 96] width 7 height 10
select select "service"
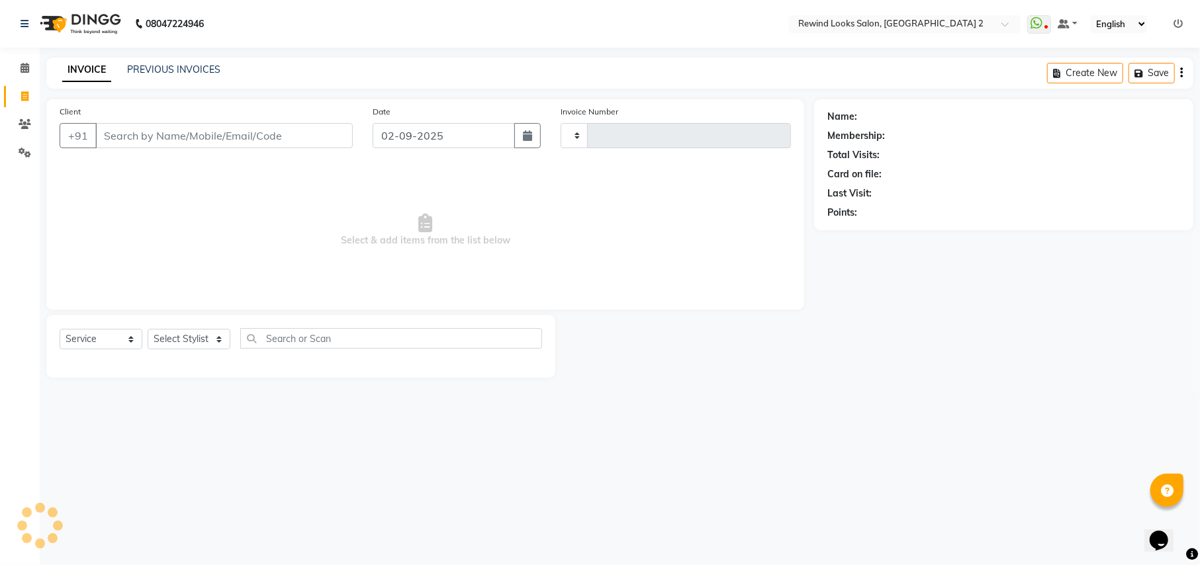
type input "9264"
select select "4640"
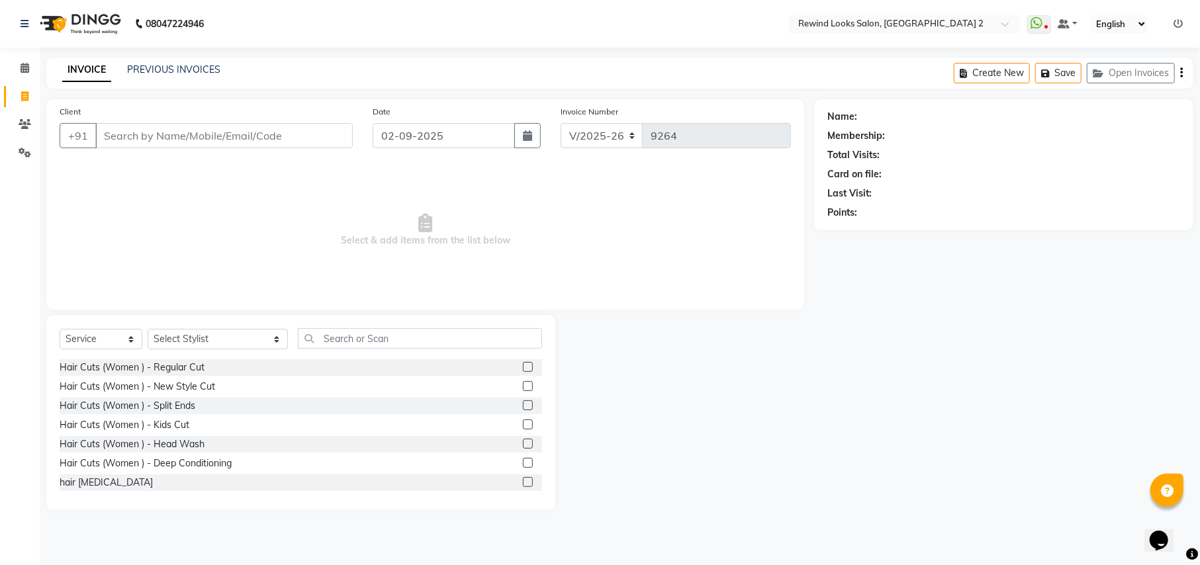
select select "27076"
